Goal: Task Accomplishment & Management: Complete application form

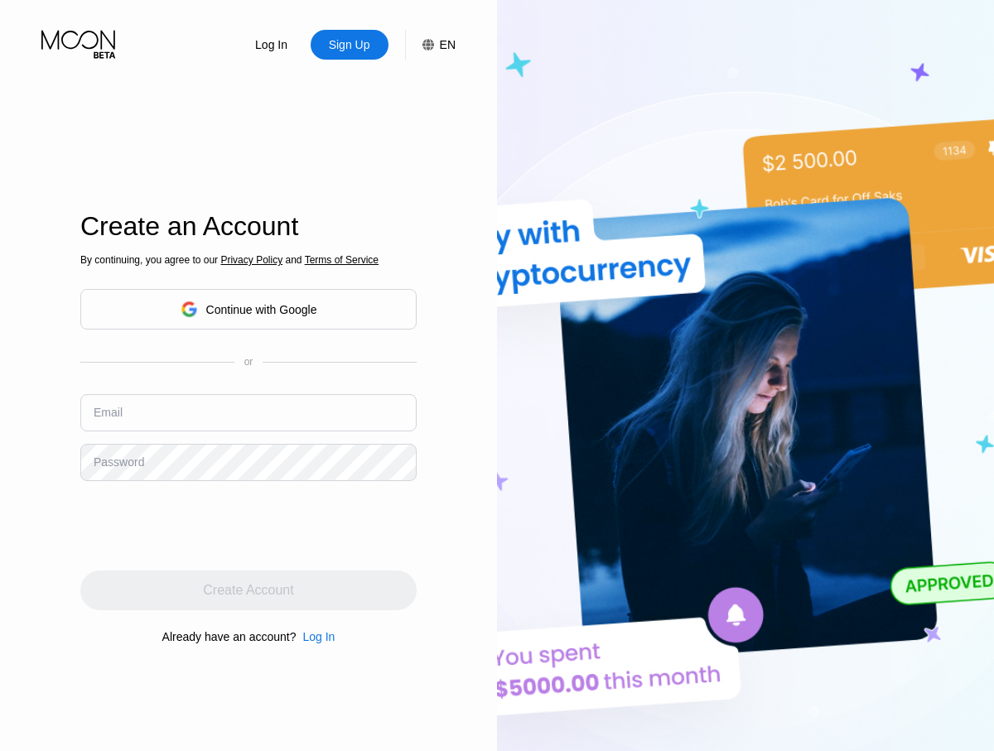
click at [248, 412] on input "text" at bounding box center [248, 412] width 336 height 37
type input "[EMAIL_ADDRESS][DOMAIN_NAME]"
click at [248, 590] on div "Create Account" at bounding box center [248, 590] width 90 height 17
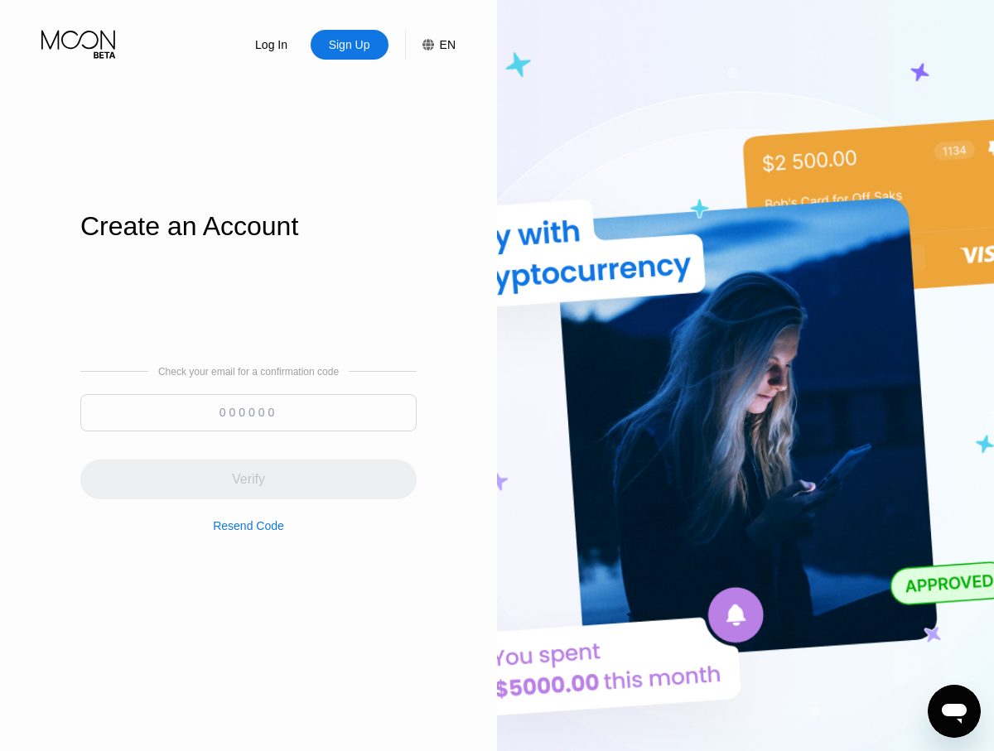
click at [248, 412] on input at bounding box center [248, 412] width 336 height 37
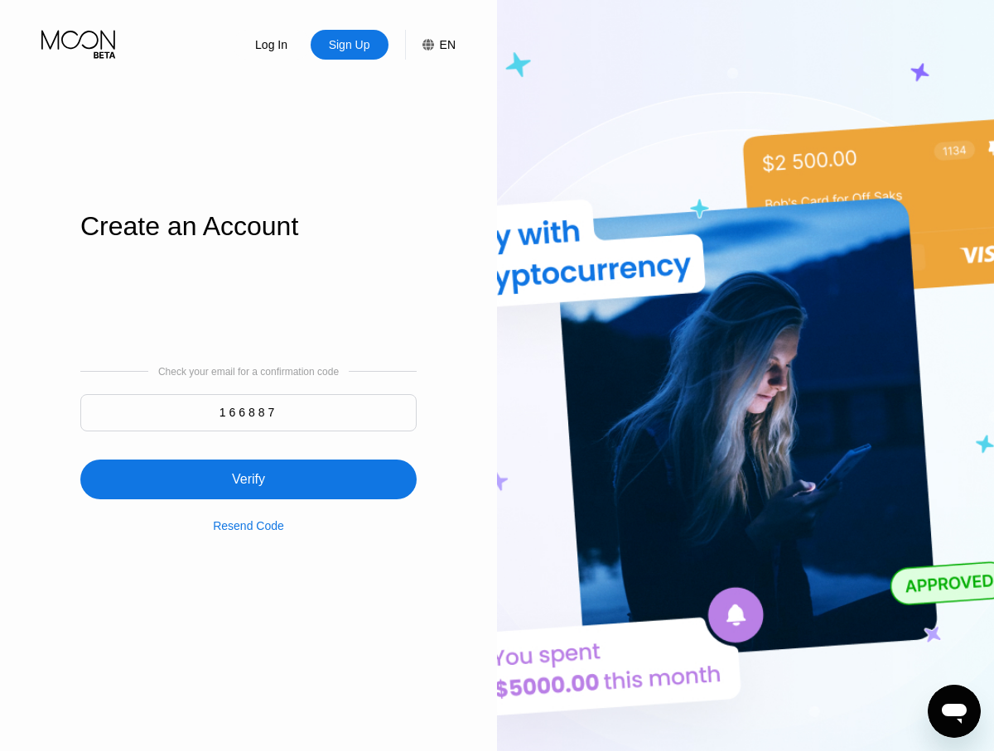
type input "166887"
click at [248, 470] on div "Verify" at bounding box center [248, 480] width 336 height 40
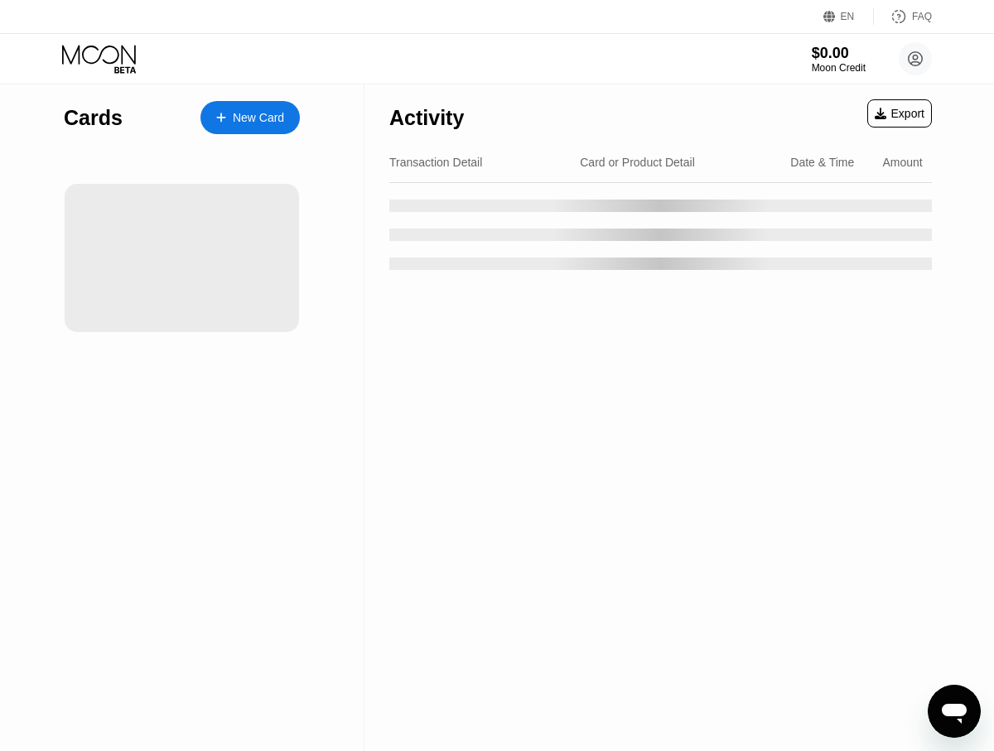
click at [250, 118] on div "New Card" at bounding box center [258, 118] width 51 height 14
